Goal: Information Seeking & Learning: Check status

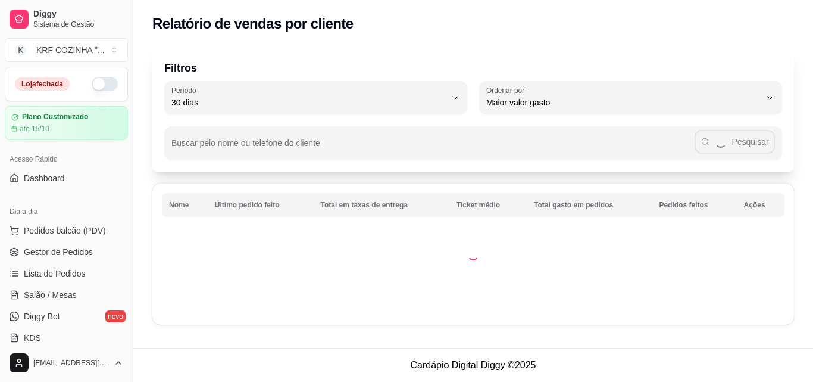
select select "30"
select select "HIGHEST_TOTAL_SPENT_WITH_ORDERS"
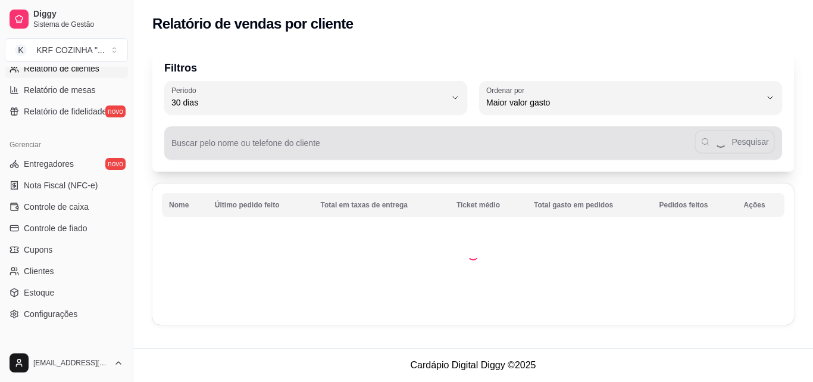
click at [403, 149] on input "Buscar pelo nome ou telefone do cliente" at bounding box center [432, 148] width 523 height 12
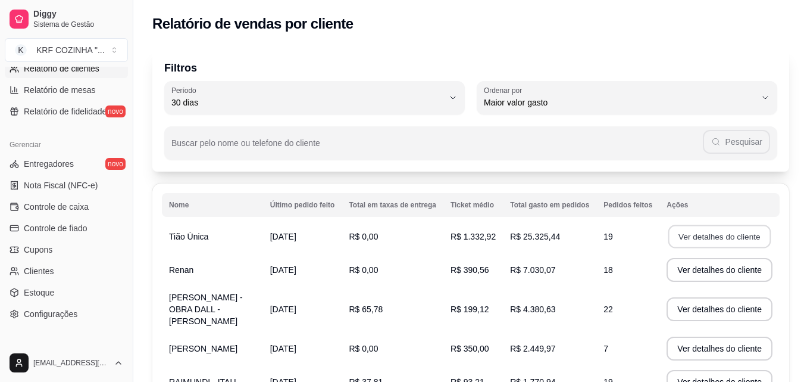
click at [733, 234] on button "Ver detalhes do cliente" at bounding box center [720, 236] width 102 height 23
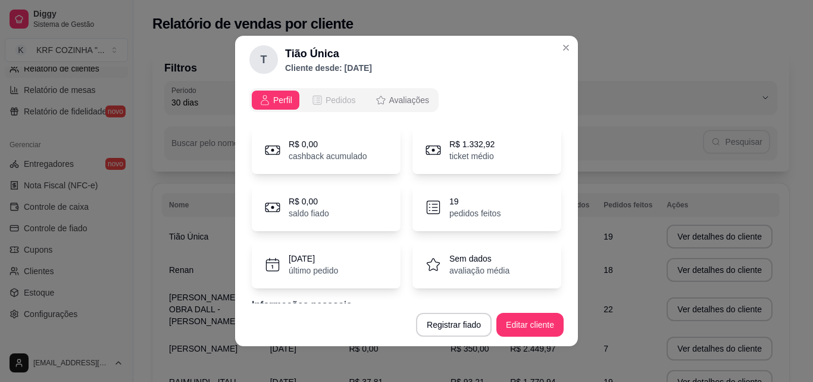
click at [321, 93] on button "Pedidos" at bounding box center [333, 99] width 59 height 19
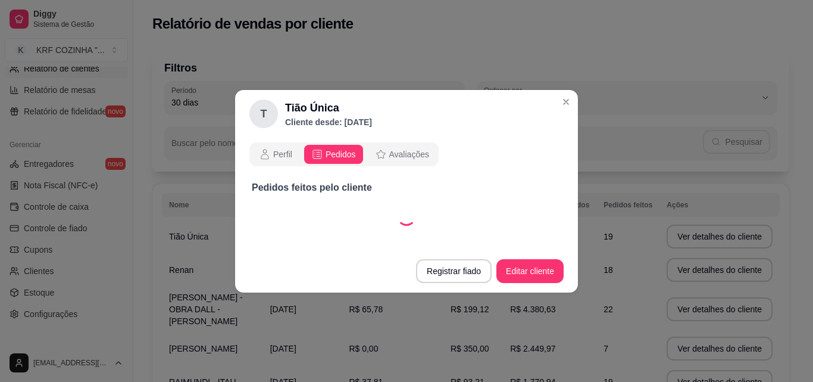
select select "30"
select select "ALL"
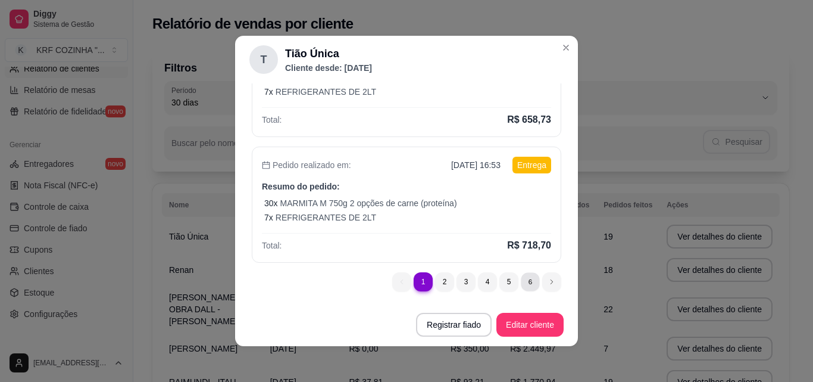
scroll to position [0, 0]
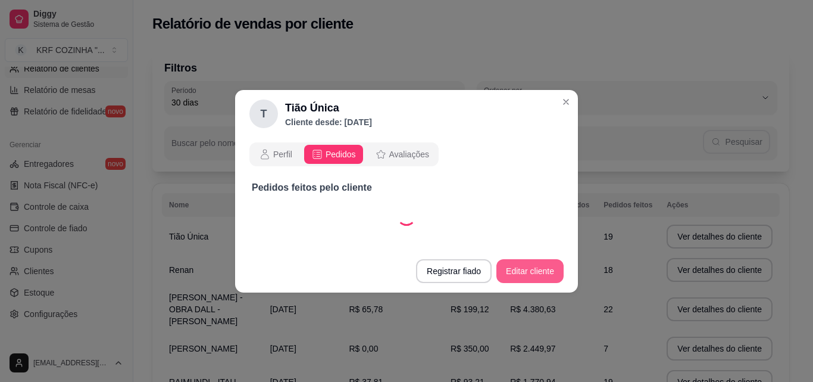
select select "30"
select select "ALL"
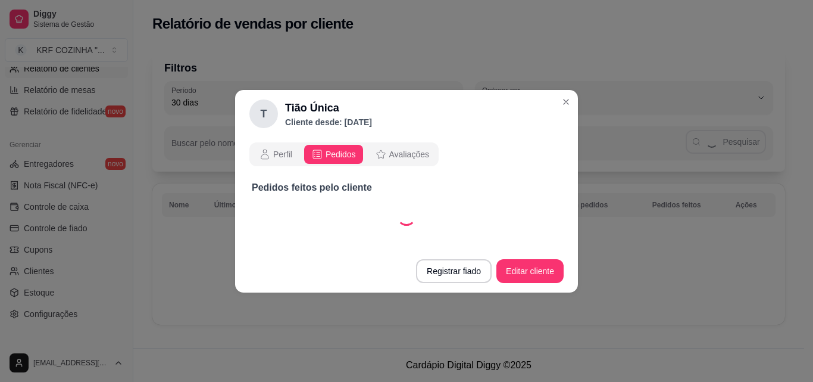
select select "30"
select select "ALL"
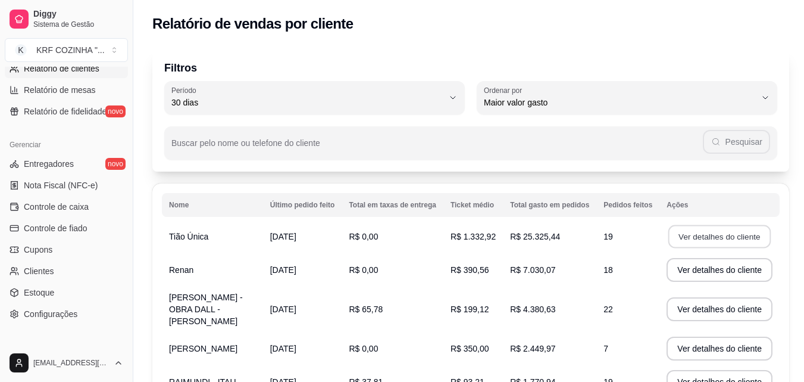
click at [723, 235] on button "Ver detalhes do cliente" at bounding box center [720, 236] width 102 height 23
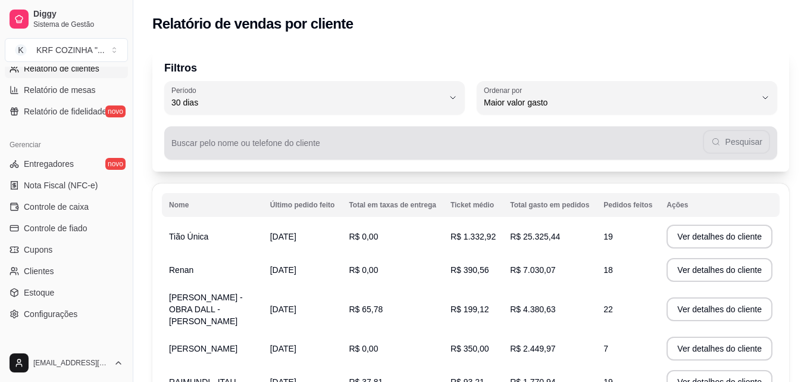
click at [360, 140] on div "Pesquisar" at bounding box center [470, 143] width 599 height 24
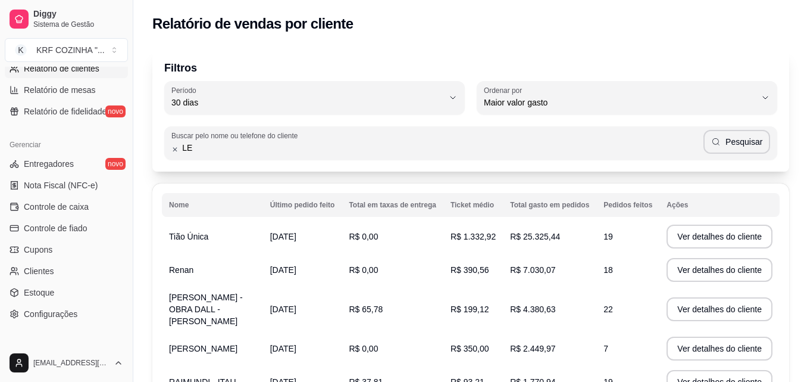
type input "L"
type input "[PERSON_NAME]"
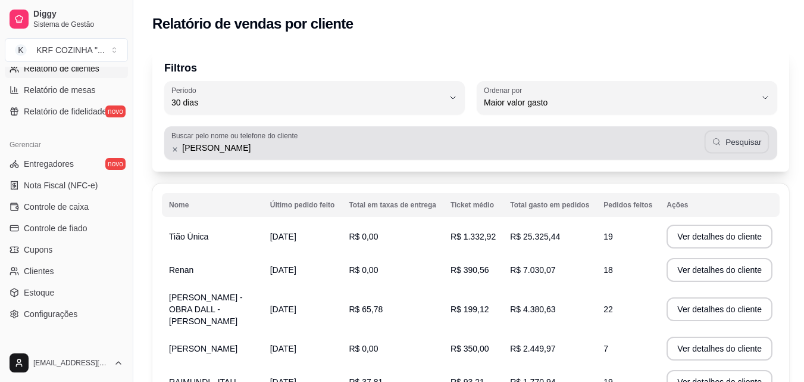
click at [749, 144] on button "Pesquisar" at bounding box center [737, 141] width 64 height 23
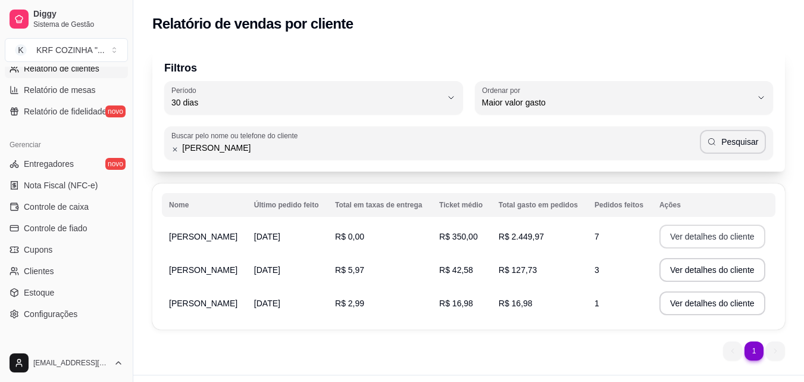
click at [709, 236] on button "Ver detalhes do cliente" at bounding box center [713, 236] width 106 height 24
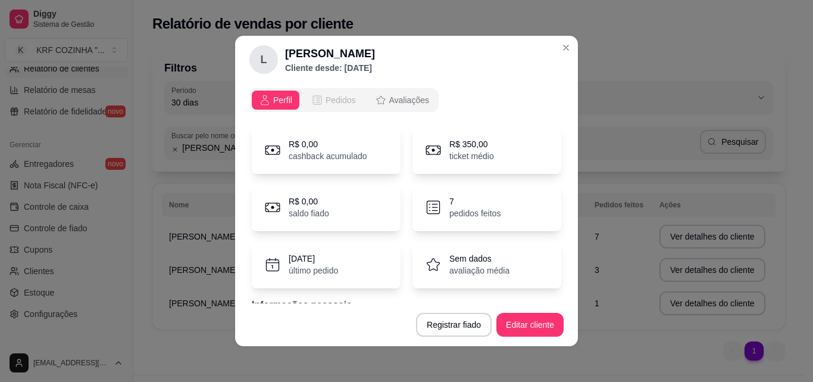
click at [331, 100] on span "Pedidos" at bounding box center [341, 100] width 30 height 12
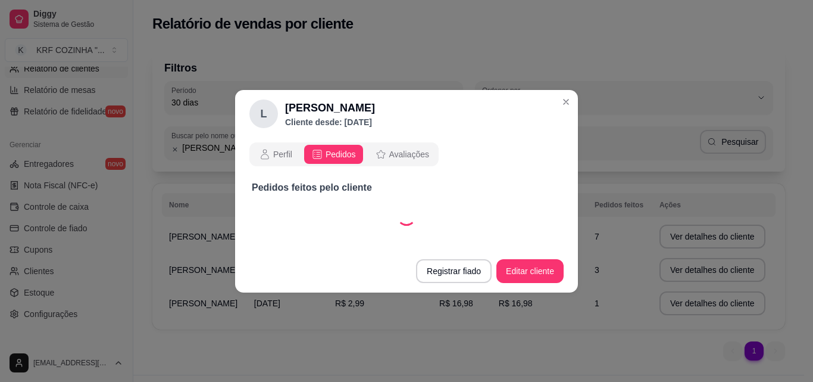
select select "30"
select select "ALL"
select select "30"
select select "ALL"
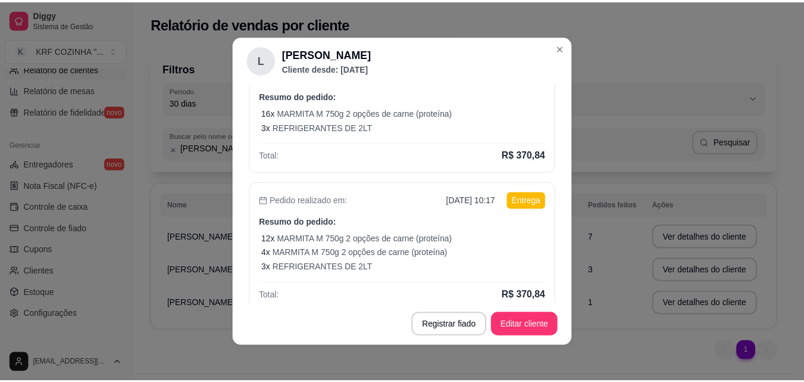
scroll to position [466, 0]
